Goal: Navigation & Orientation: Find specific page/section

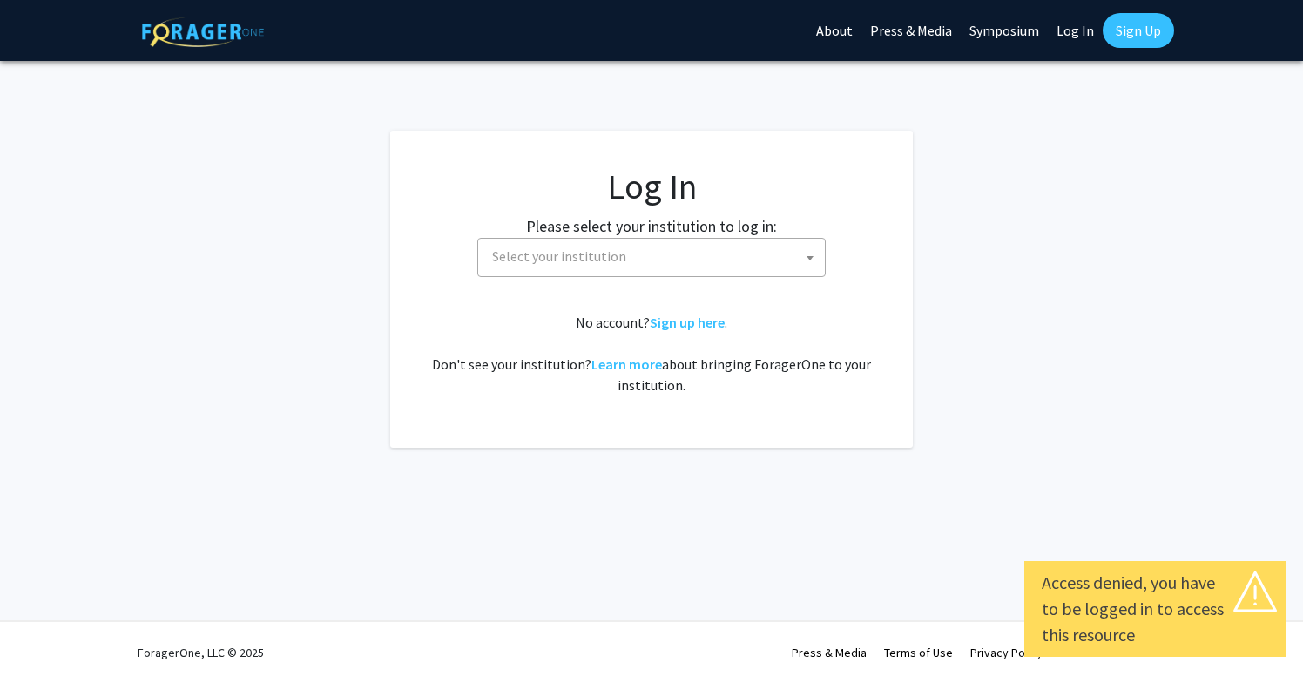
click at [1068, 33] on link "Log In" at bounding box center [1075, 30] width 55 height 61
click at [807, 261] on span at bounding box center [809, 258] width 17 height 38
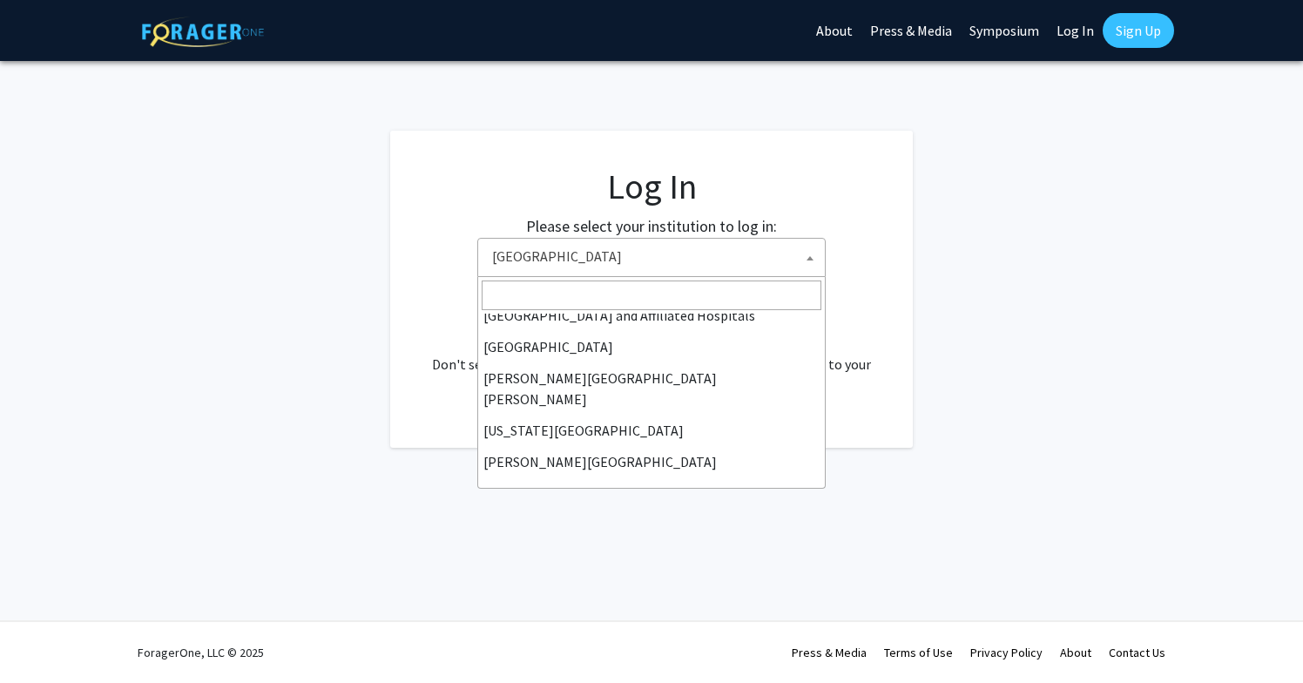
scroll to position [314, 0]
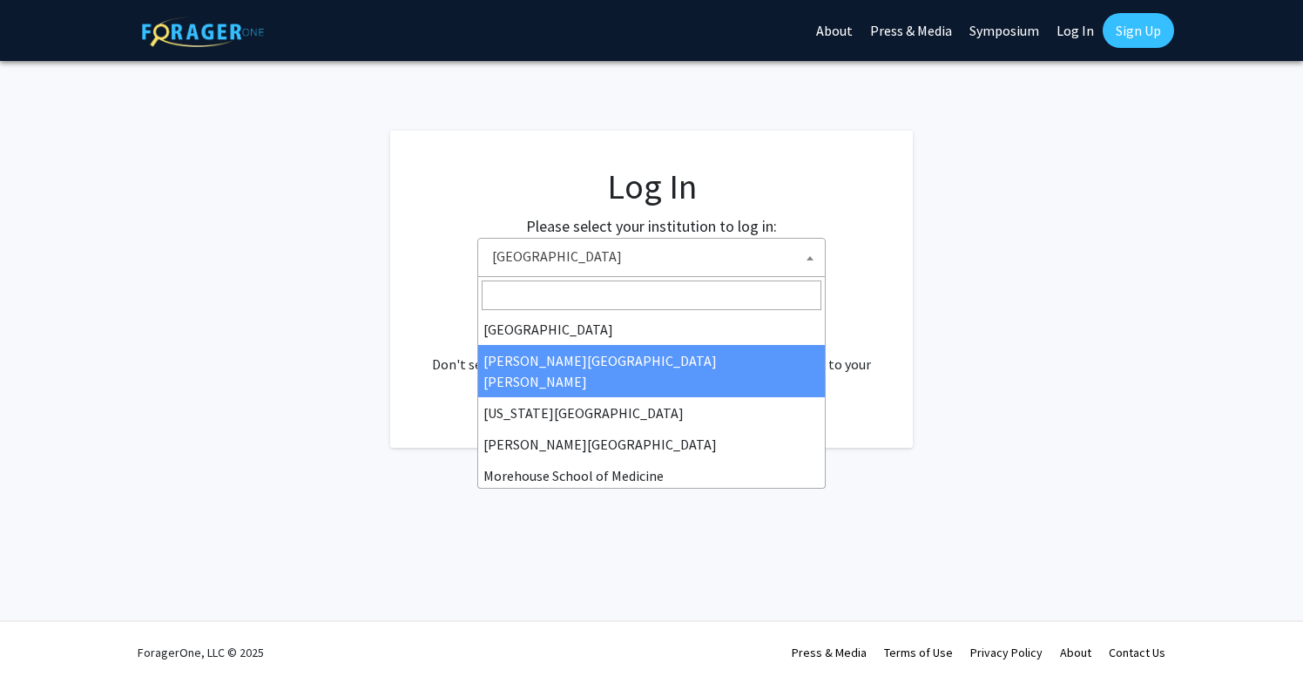
select select "1"
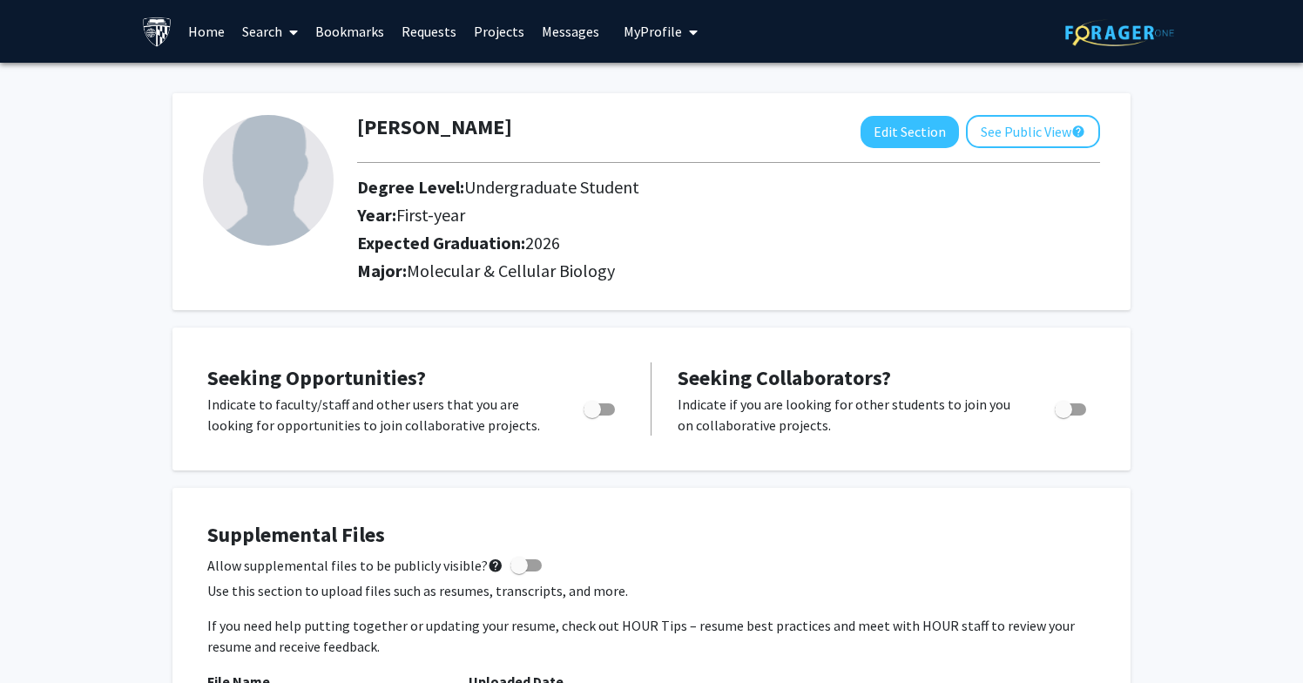
click at [201, 28] on link "Home" at bounding box center [206, 31] width 54 height 61
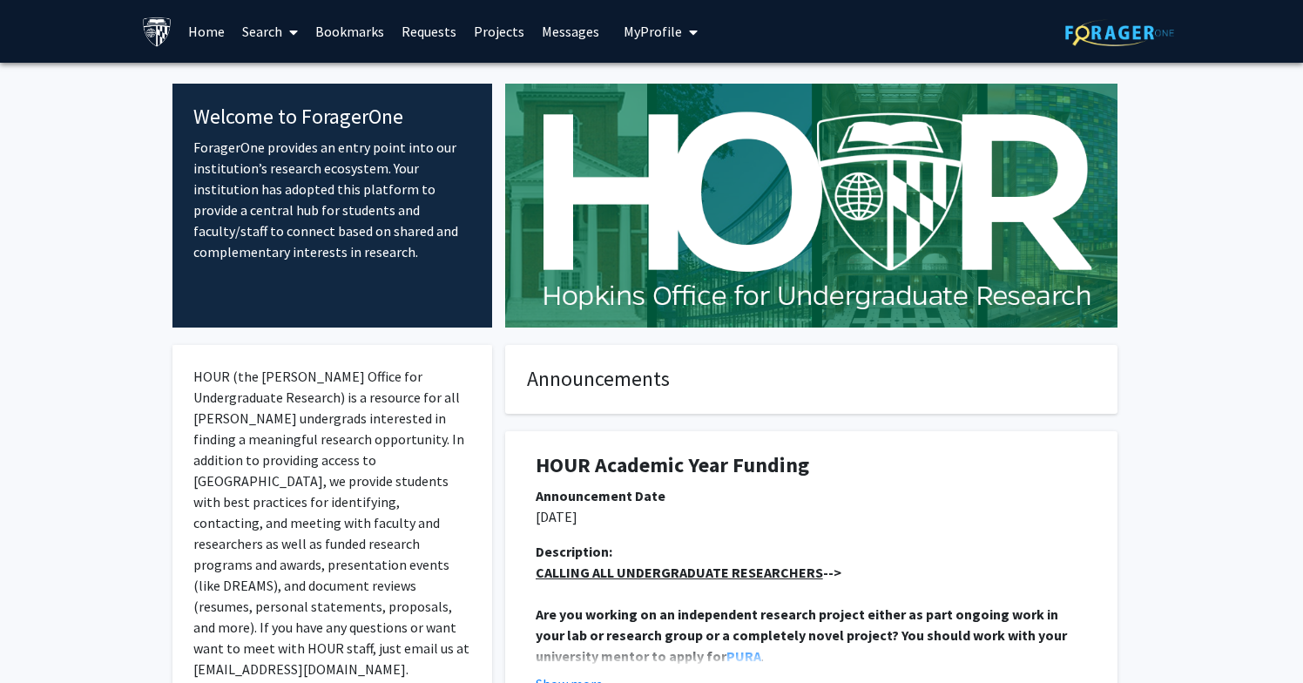
click at [265, 29] on link "Search" at bounding box center [269, 31] width 73 height 61
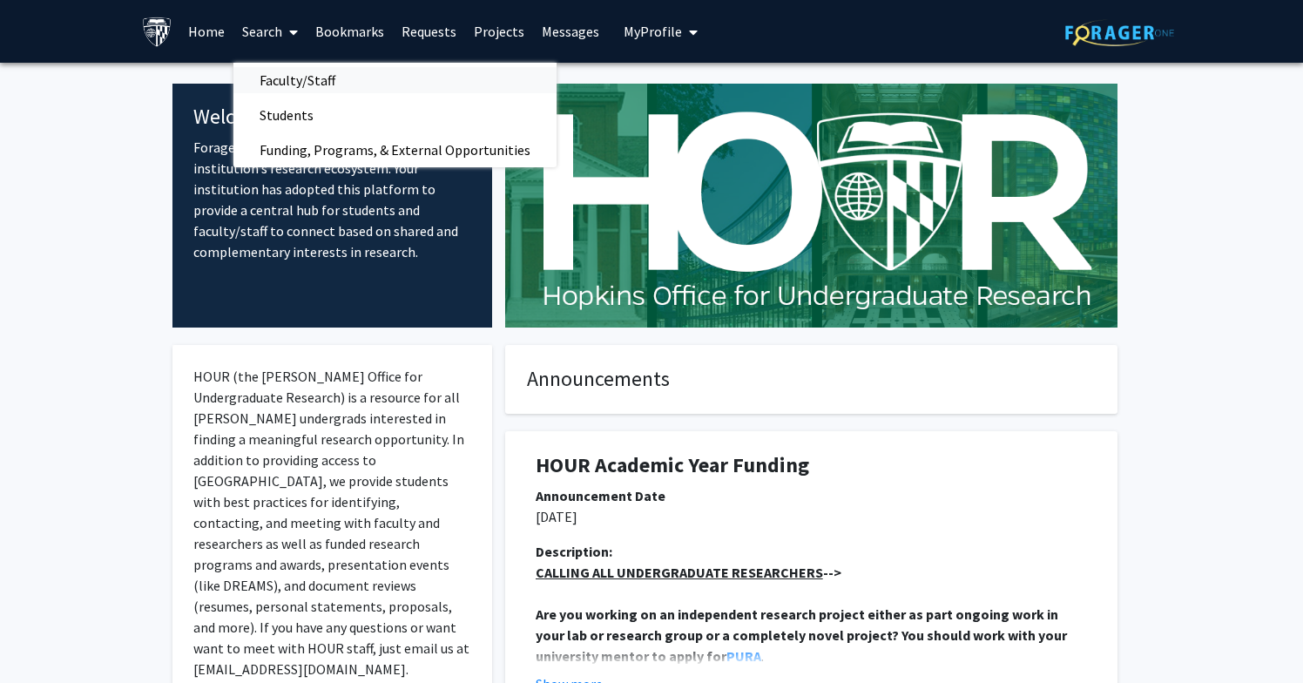
click at [314, 77] on span "Faculty/Staff" at bounding box center [297, 80] width 128 height 35
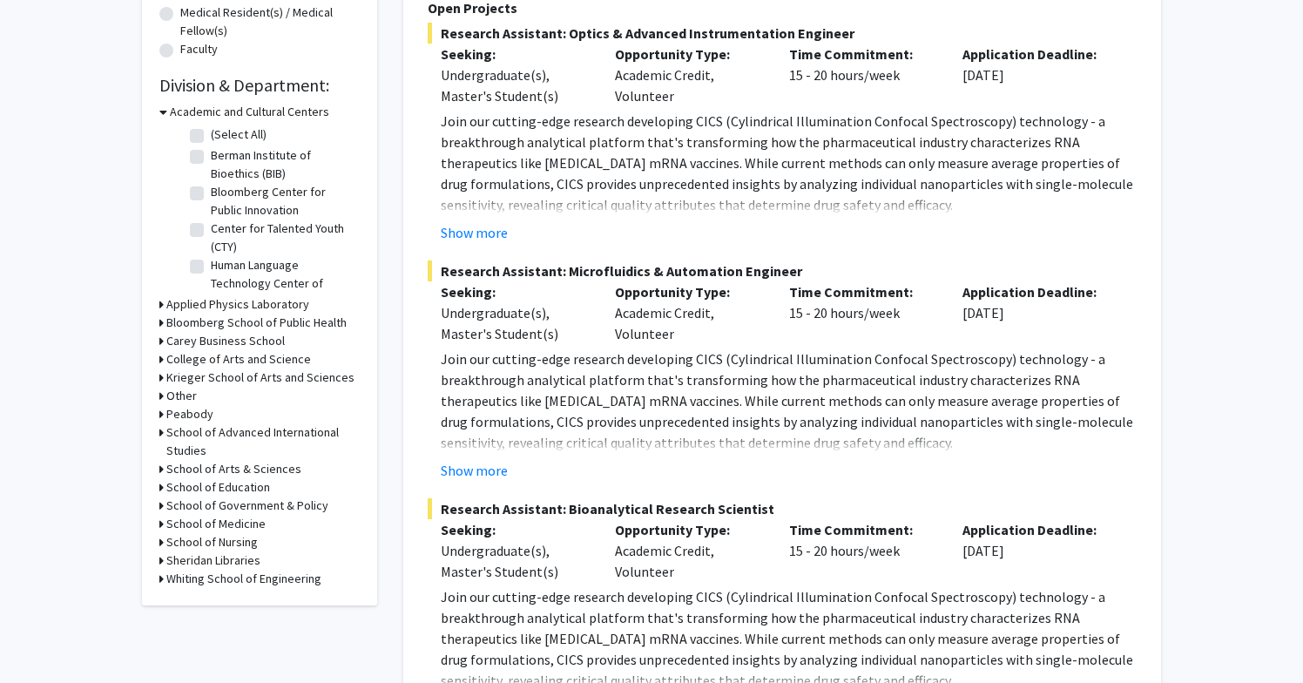
scroll to position [454, 0]
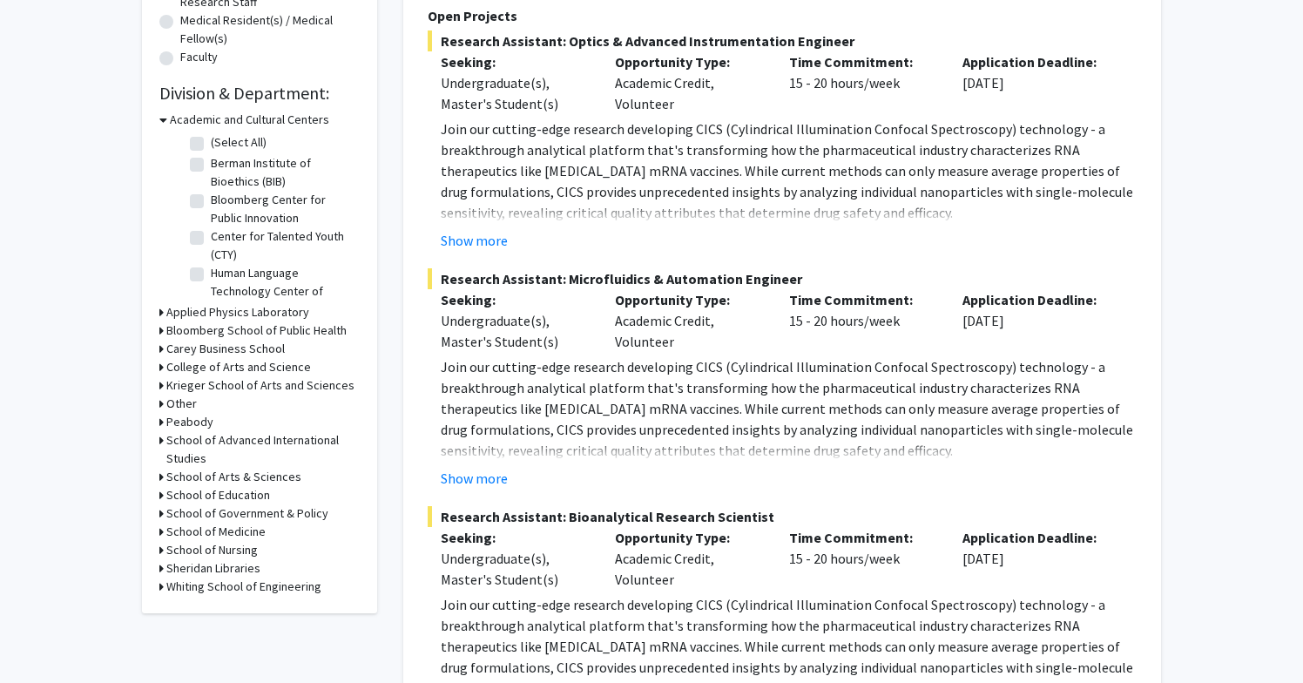
click at [290, 332] on h3 "Bloomberg School of Public Health" at bounding box center [256, 330] width 180 height 18
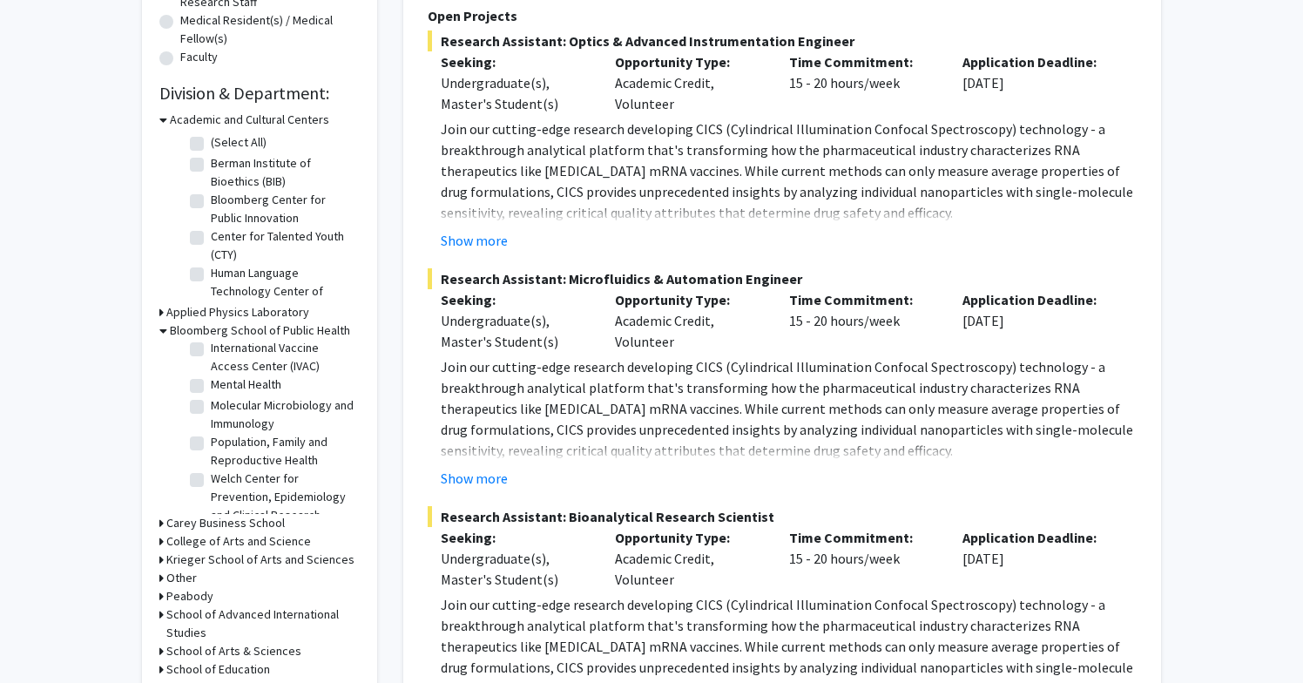
scroll to position [793, 0]
click at [211, 452] on label "Population, Family and Reproductive Health" at bounding box center [283, 455] width 145 height 37
click at [211, 449] on input "Population, Family and Reproductive Health" at bounding box center [216, 442] width 11 height 11
checkbox input "true"
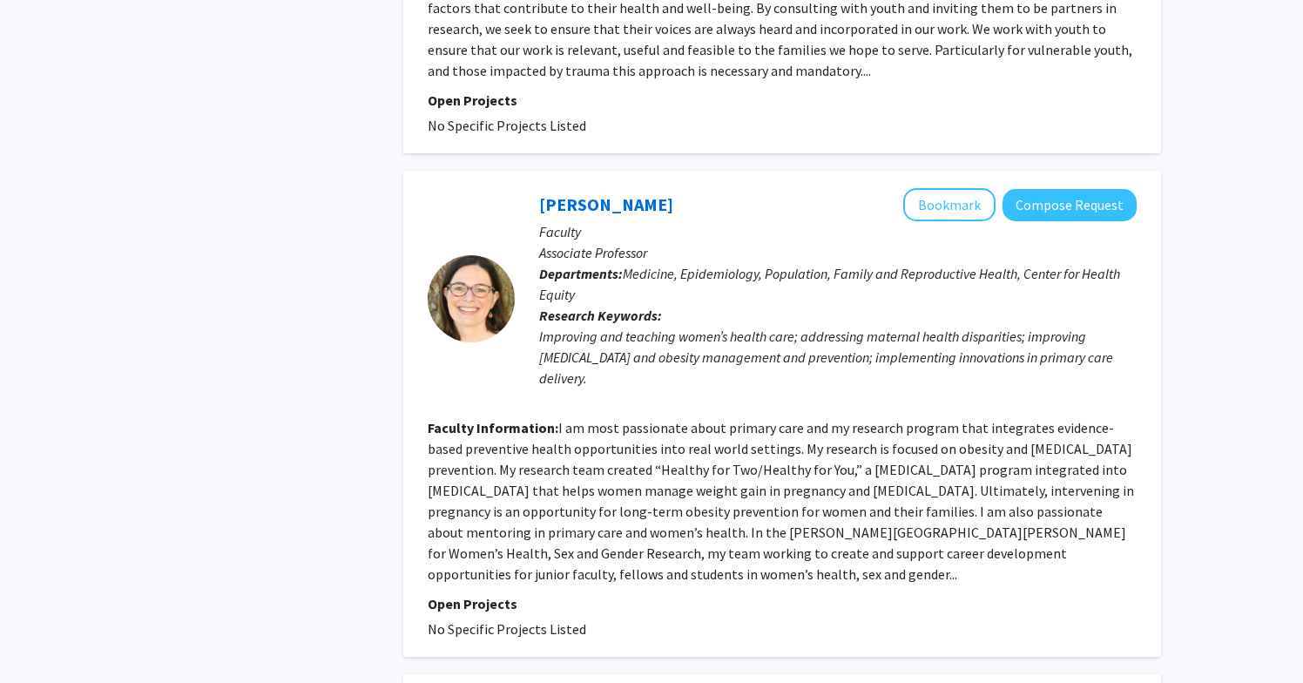
scroll to position [3199, 0]
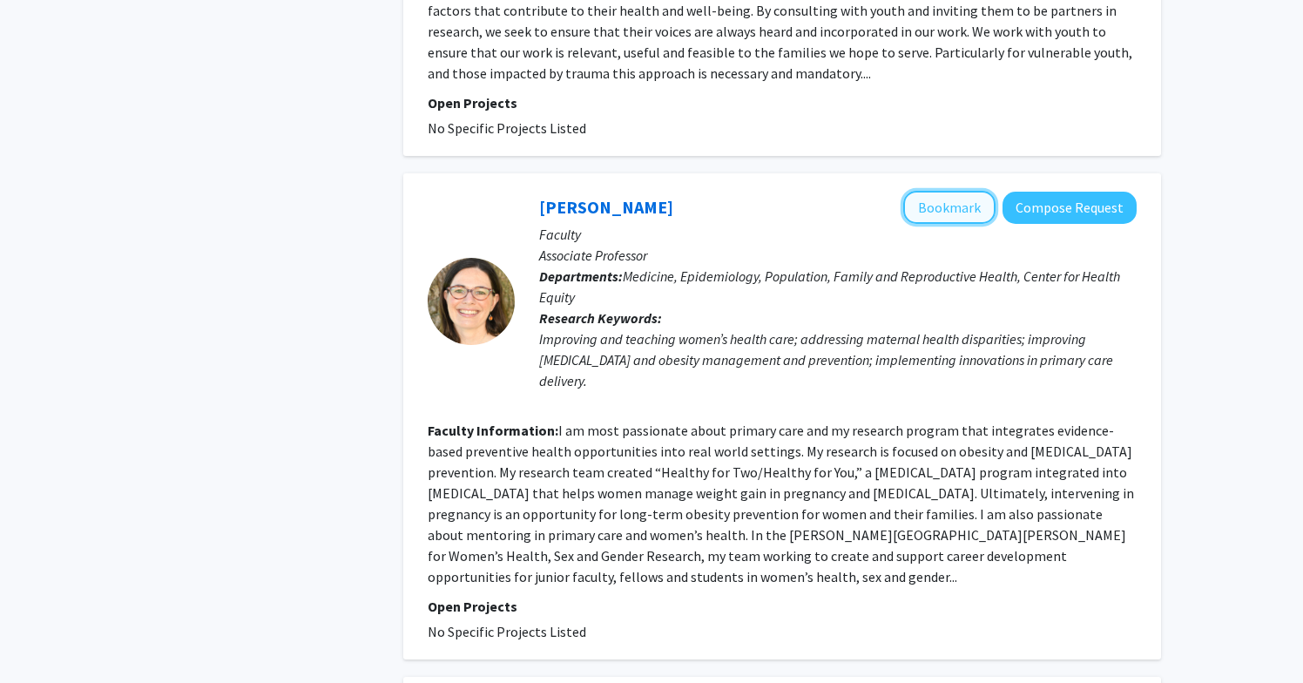
click at [942, 191] on button "Bookmark" at bounding box center [949, 207] width 92 height 33
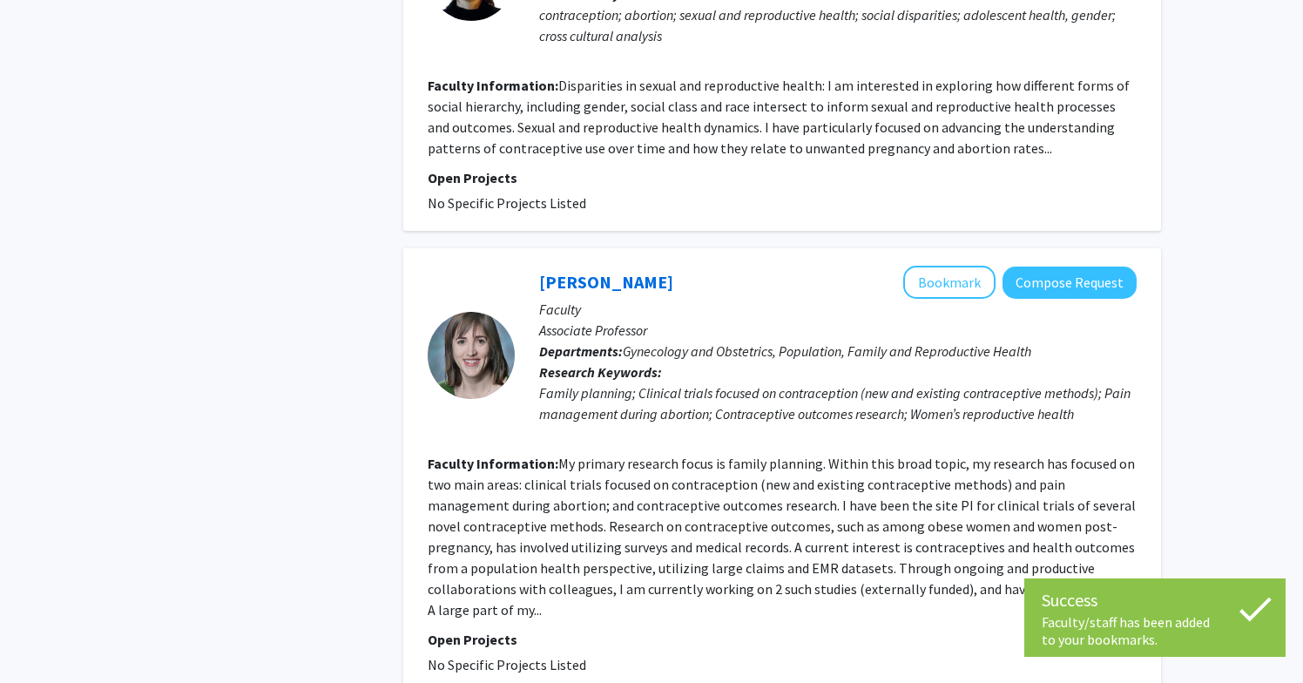
scroll to position [2219, 0]
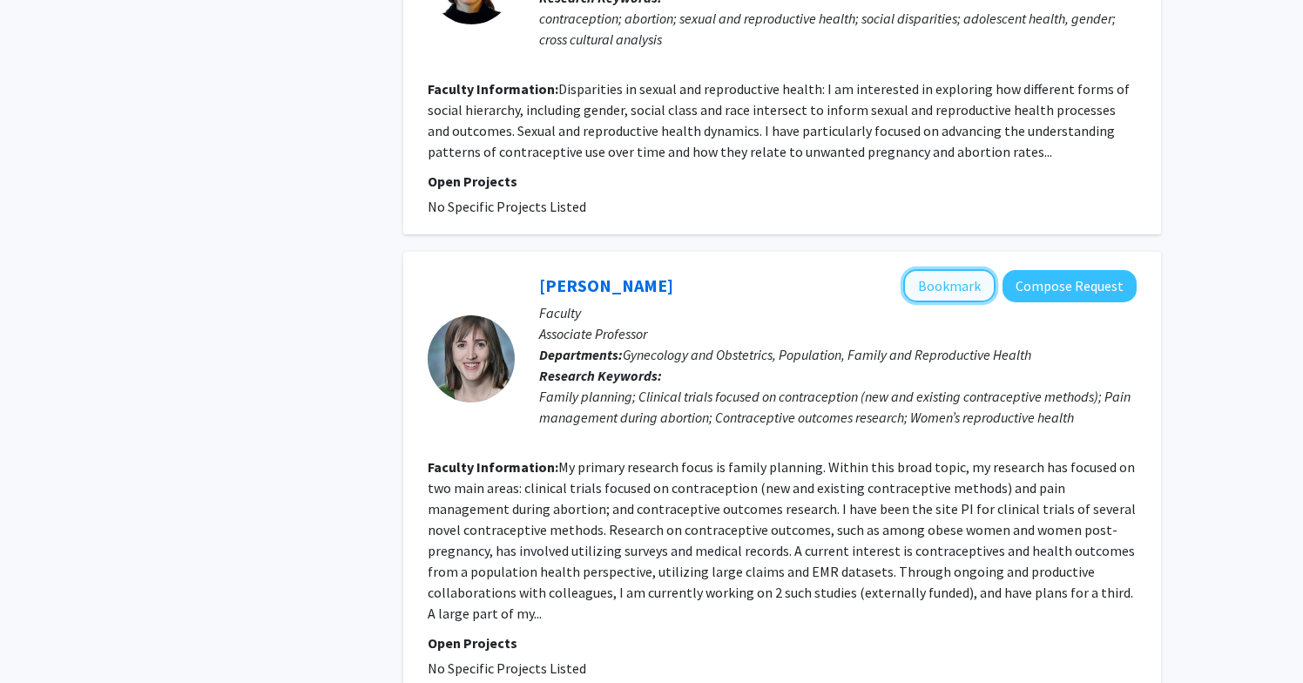
click at [937, 269] on button "Bookmark" at bounding box center [949, 285] width 92 height 33
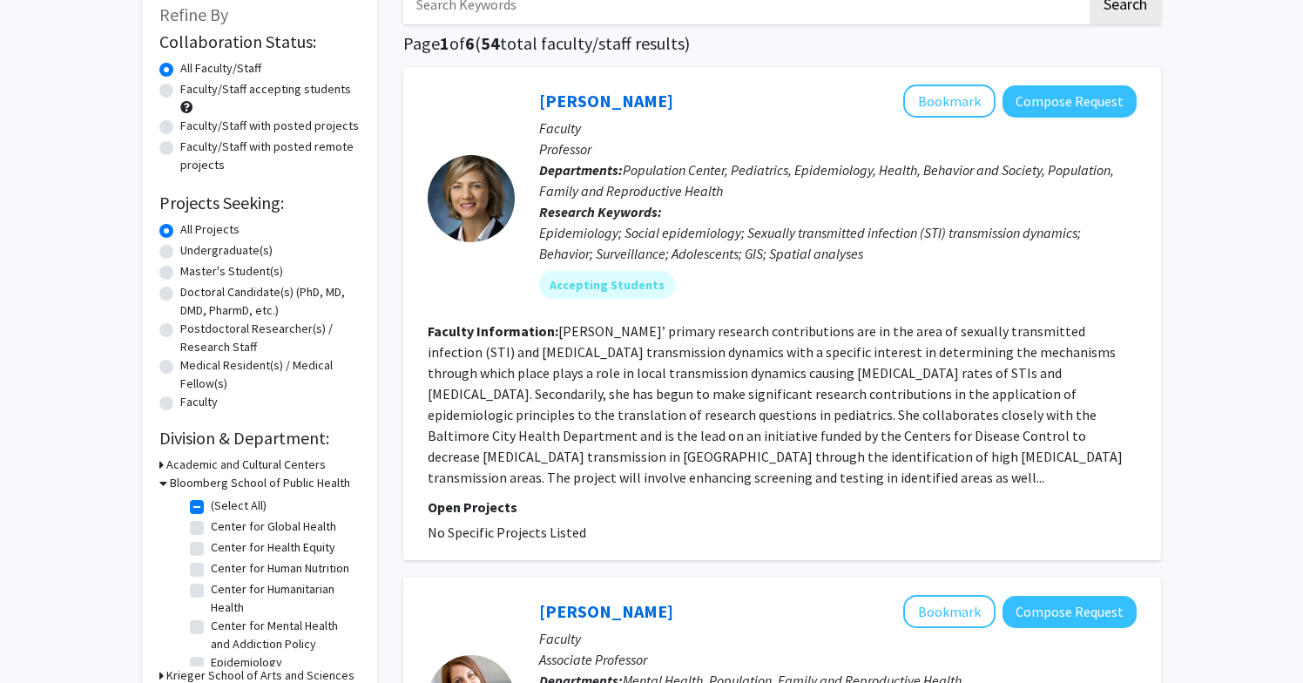
scroll to position [0, 0]
